Goal: Task Accomplishment & Management: Complete application form

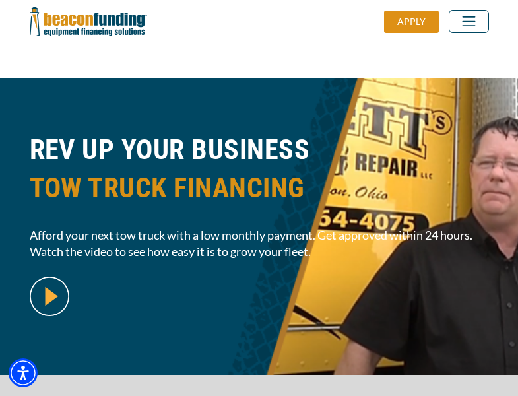
scroll to position [322, 0]
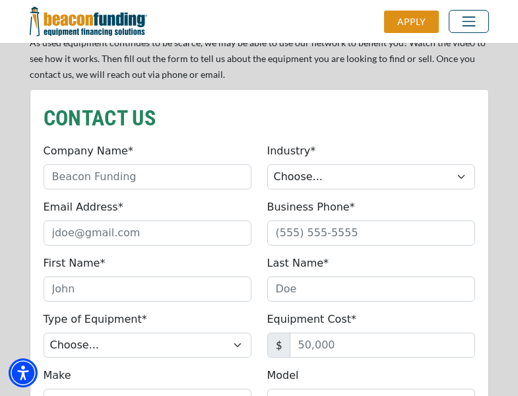
scroll to position [1122, 0]
